Goal: Task Accomplishment & Management: Manage account settings

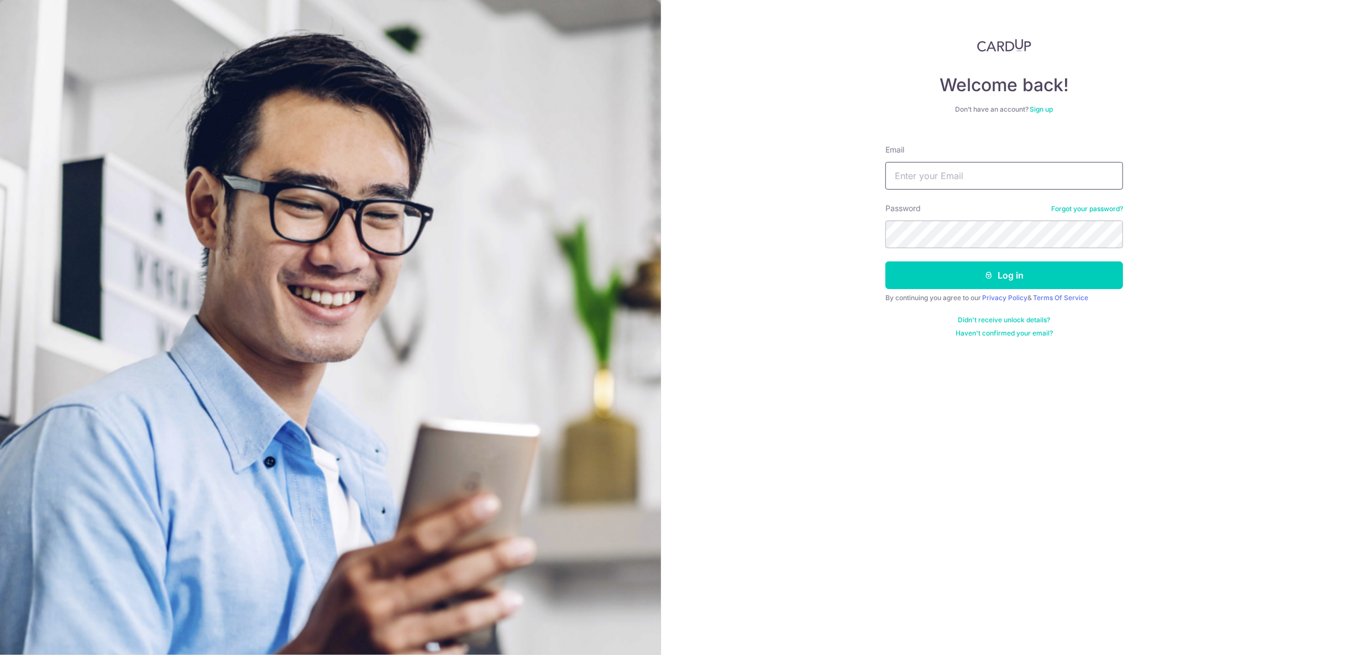
type input "chloegohhuien@hotmail.com"
click at [974, 267] on button "Log in" at bounding box center [1004, 275] width 238 height 28
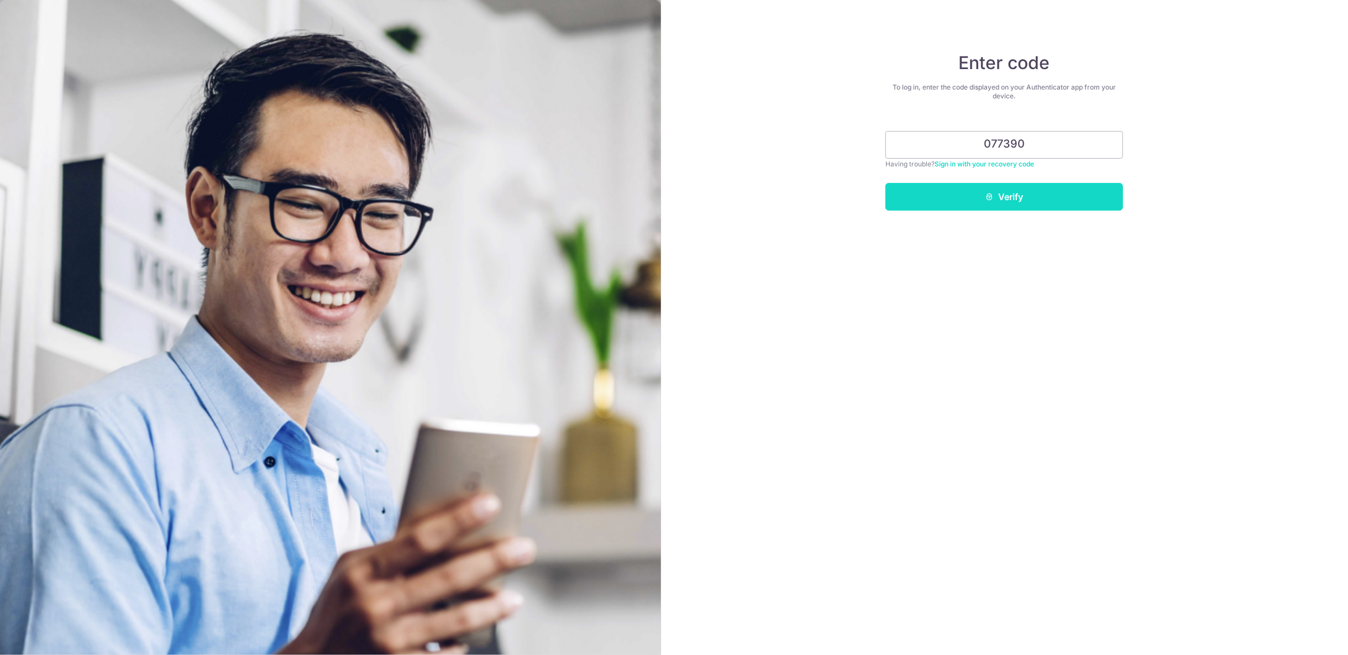
type input "077390"
click at [1000, 190] on button "Verify" at bounding box center [1004, 197] width 238 height 28
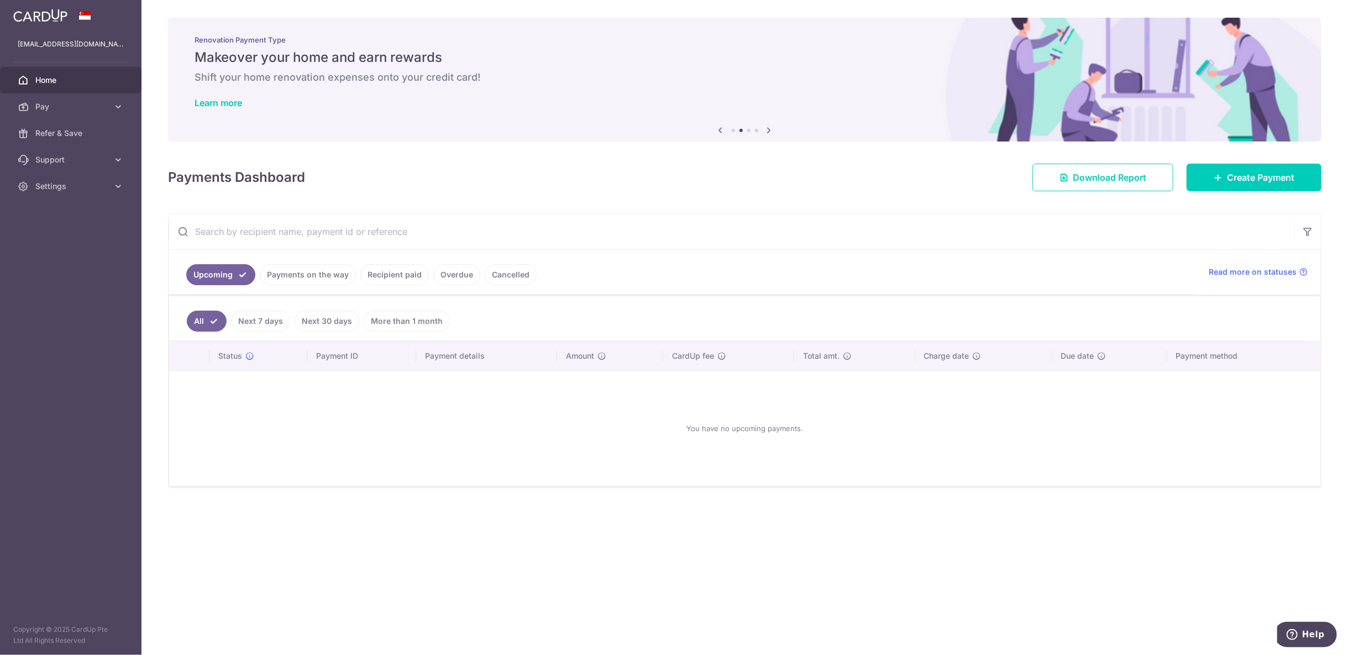
click at [327, 276] on link "Payments on the way" at bounding box center [308, 274] width 96 height 21
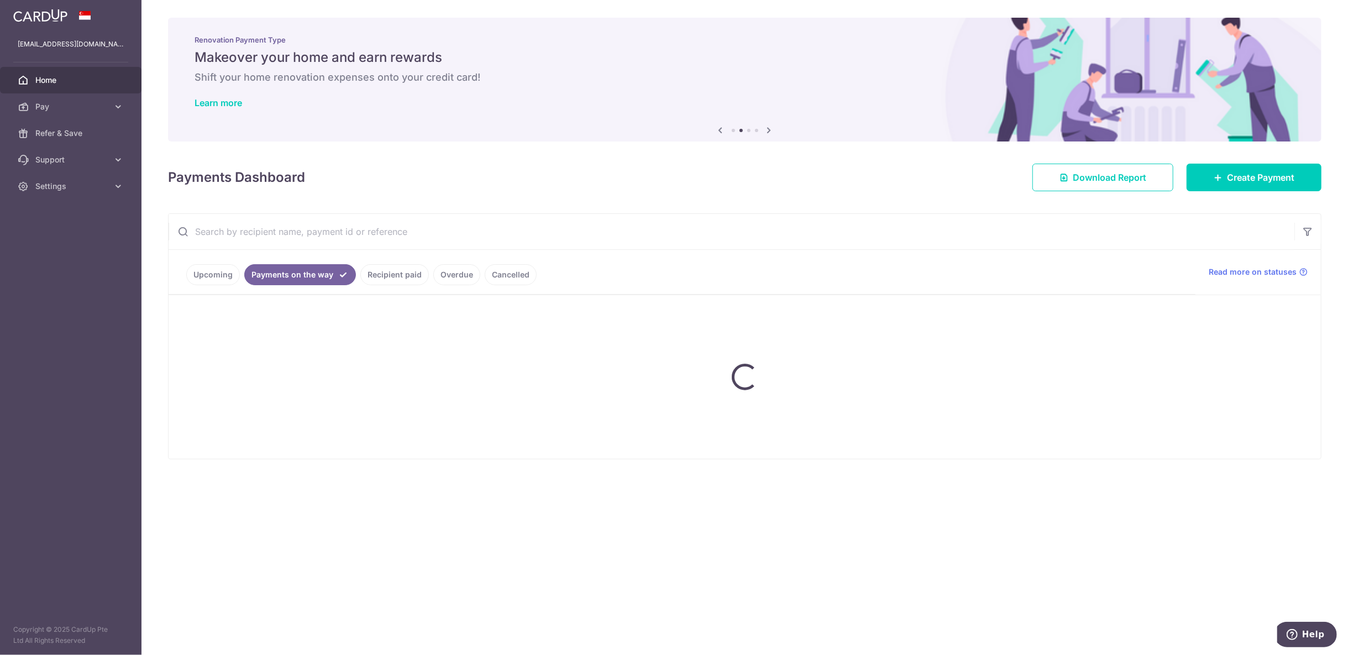
click at [398, 269] on link "Recipient paid" at bounding box center [394, 274] width 69 height 21
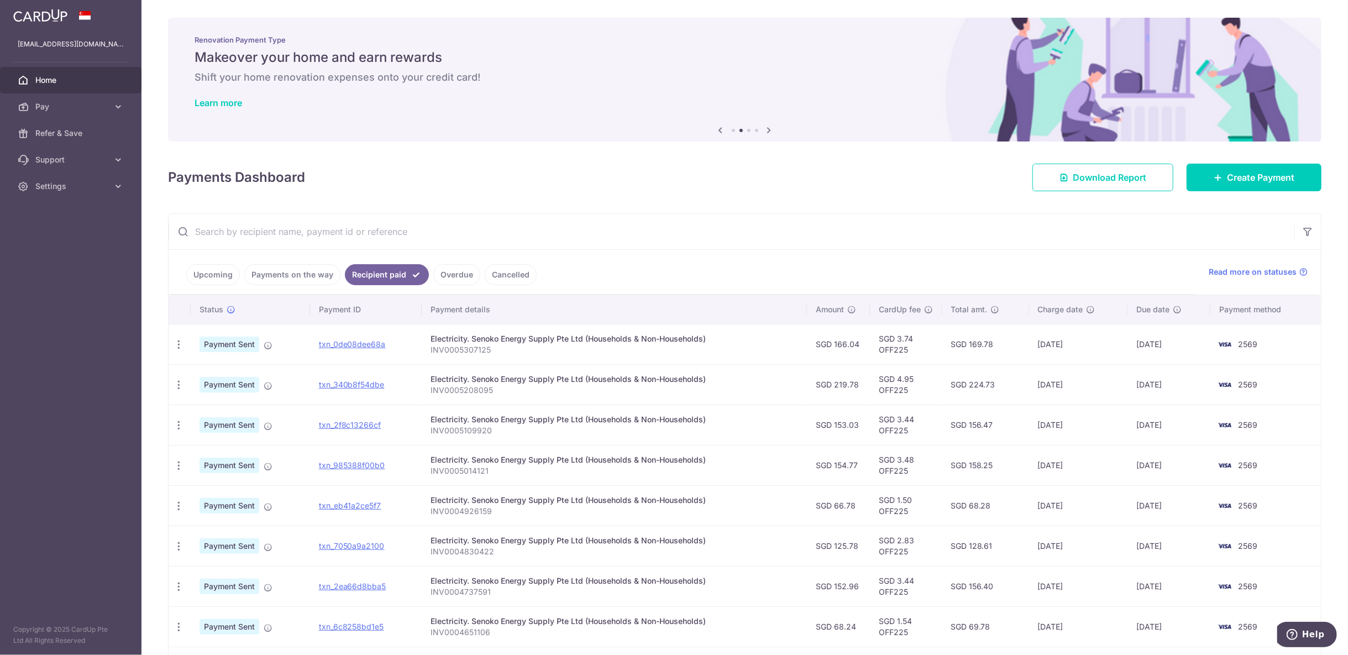
scroll to position [148, 0]
